Goal: Task Accomplishment & Management: Complete application form

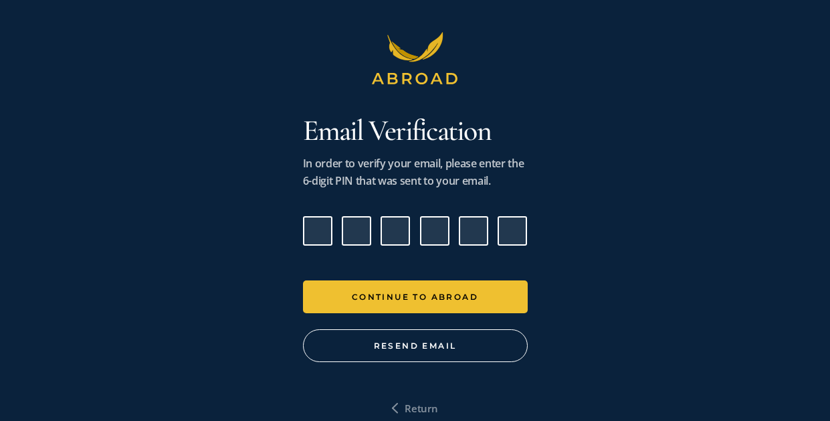
click at [429, 351] on button "Resend Email" at bounding box center [415, 345] width 225 height 33
click at [324, 233] on input "Please enter verification code. Digit 1" at bounding box center [317, 230] width 29 height 29
type input "7"
type input "0"
type input "7"
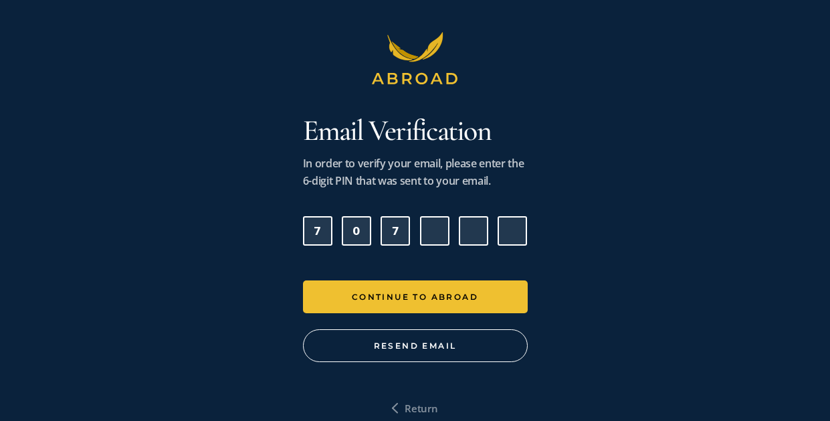
type input "2"
type input "4"
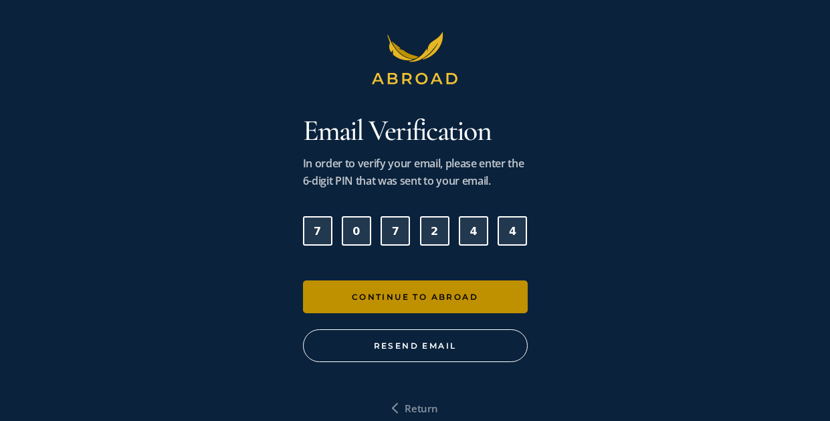
type input "4"
click at [424, 293] on button "Continue To Abroad" at bounding box center [415, 296] width 225 height 33
